Goal: Check status: Check status

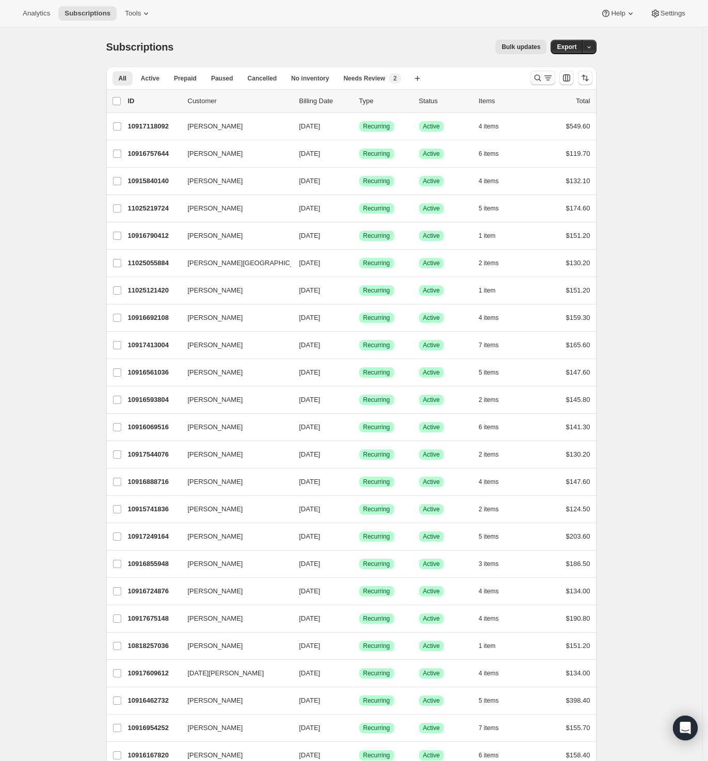
click at [543, 76] on icon "Search and filter results" at bounding box center [538, 78] width 10 height 10
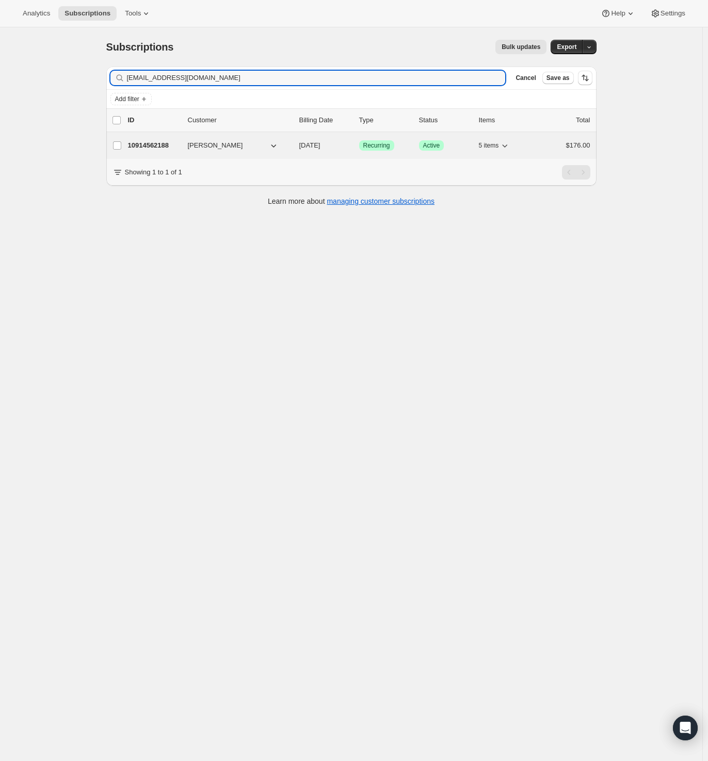
type input "[EMAIL_ADDRESS][DOMAIN_NAME]"
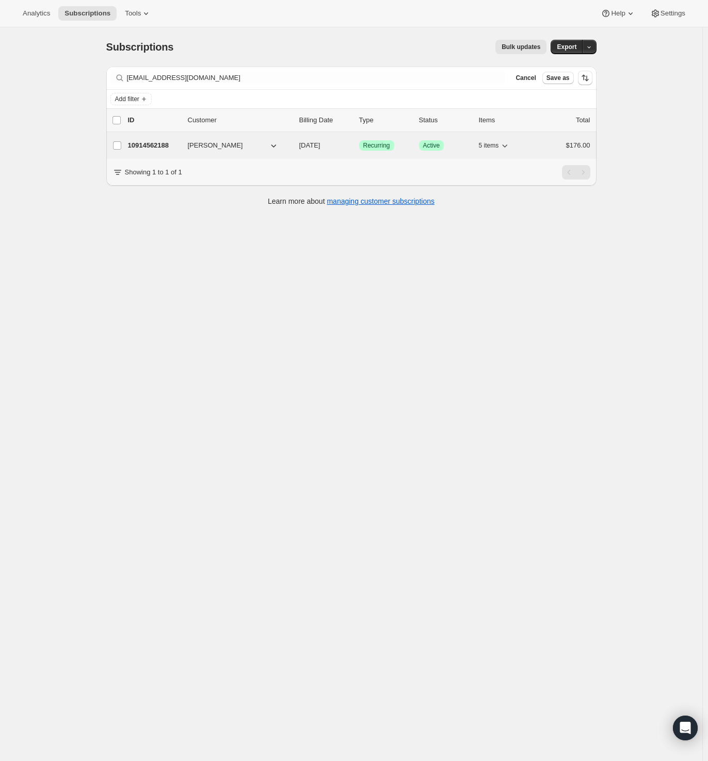
click at [152, 141] on p "10914562188" at bounding box center [154, 145] width 52 height 10
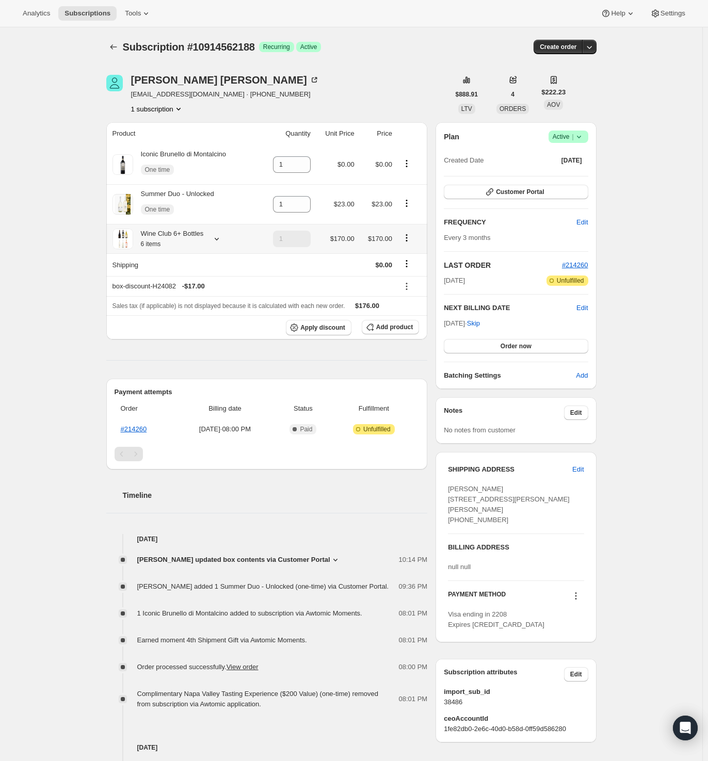
click at [166, 238] on div "Wine Club 6+ Bottles 6 items" at bounding box center [168, 239] width 71 height 21
drag, startPoint x: 52, startPoint y: 280, endPoint x: 50, endPoint y: 269, distance: 11.0
click at [52, 280] on div "Subscription #10914562188. This page is ready Subscription #10914562188 Success…" at bounding box center [351, 485] width 702 height 916
click at [147, 428] on link "#214260" at bounding box center [134, 429] width 26 height 8
